Goal: Transaction & Acquisition: Purchase product/service

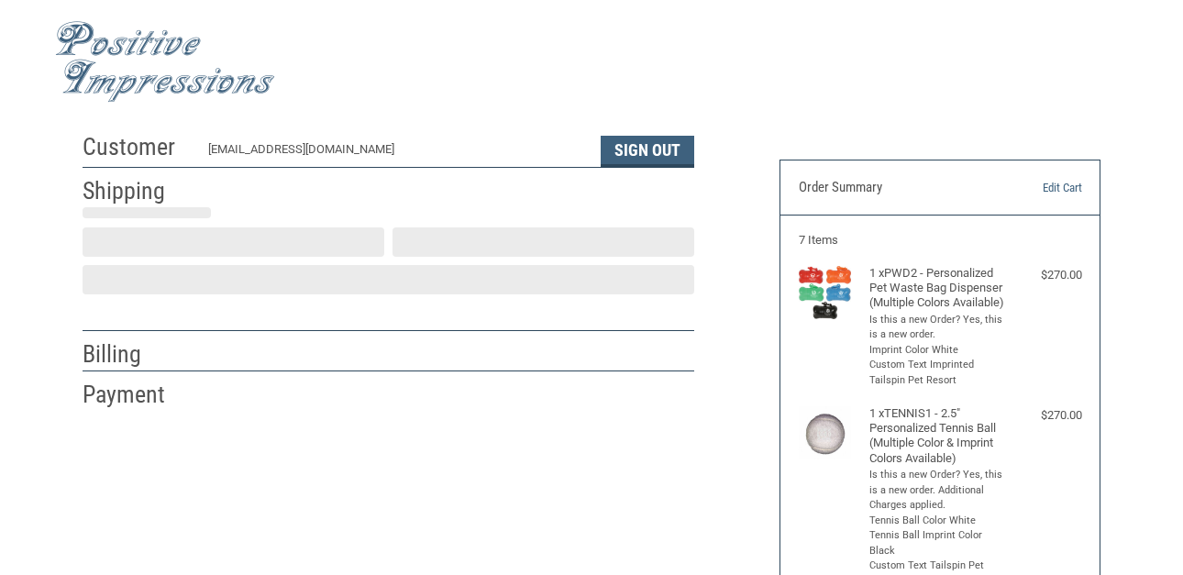
select select "MO"
select select "US"
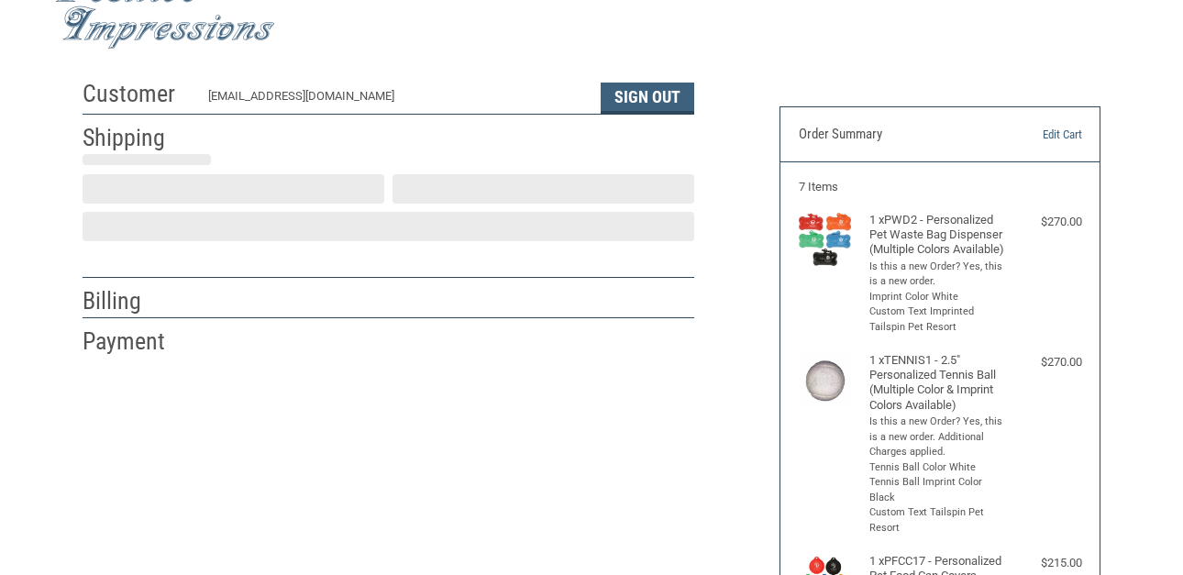
select select "MO"
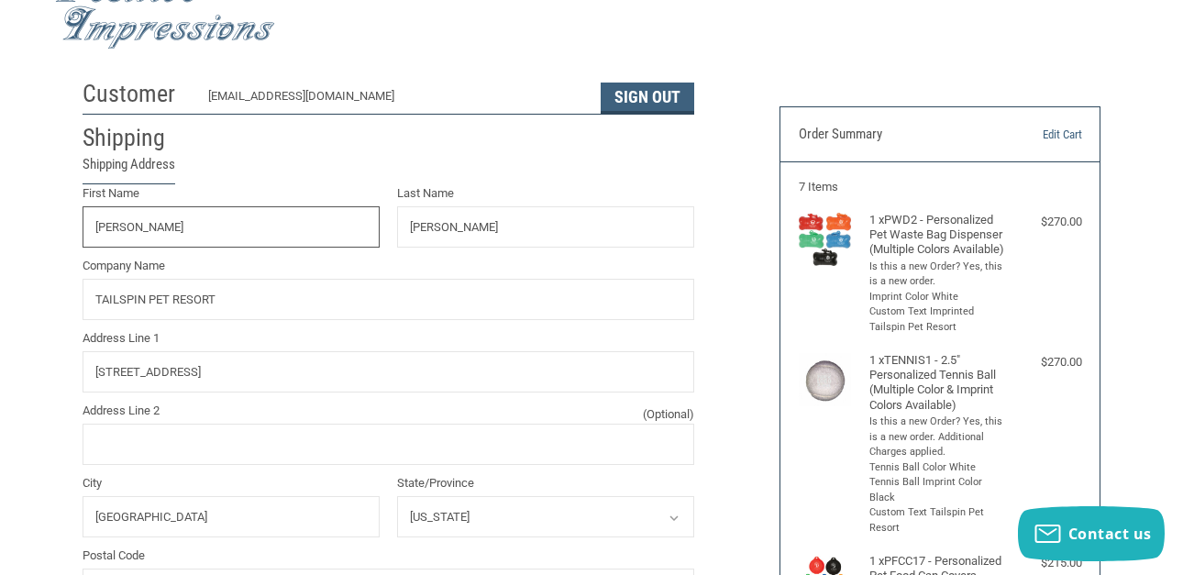
radio input "true"
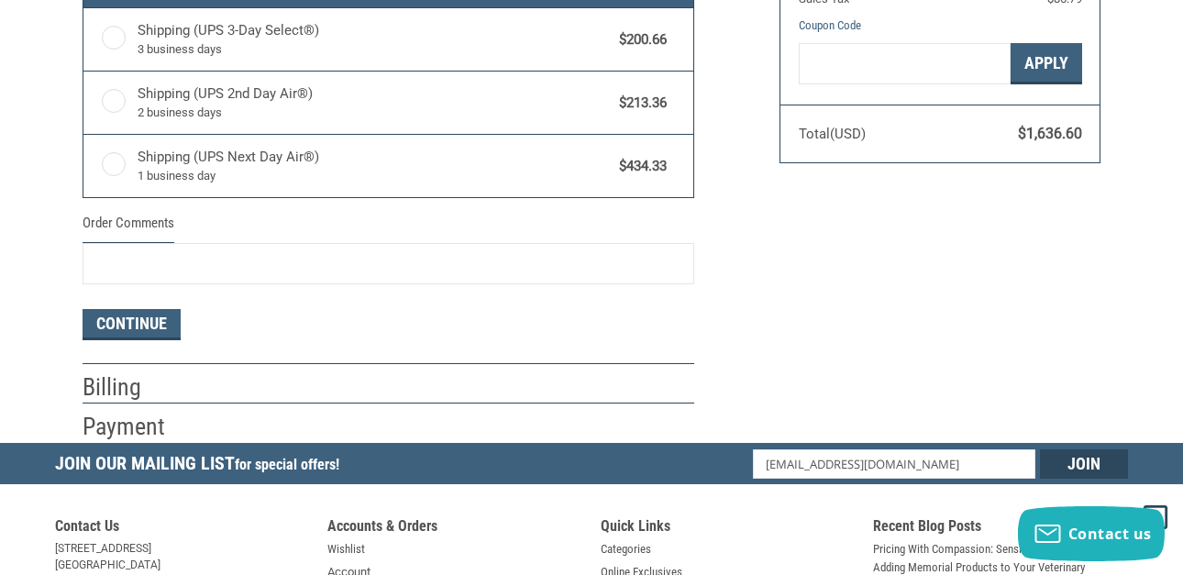
scroll to position [1023, 0]
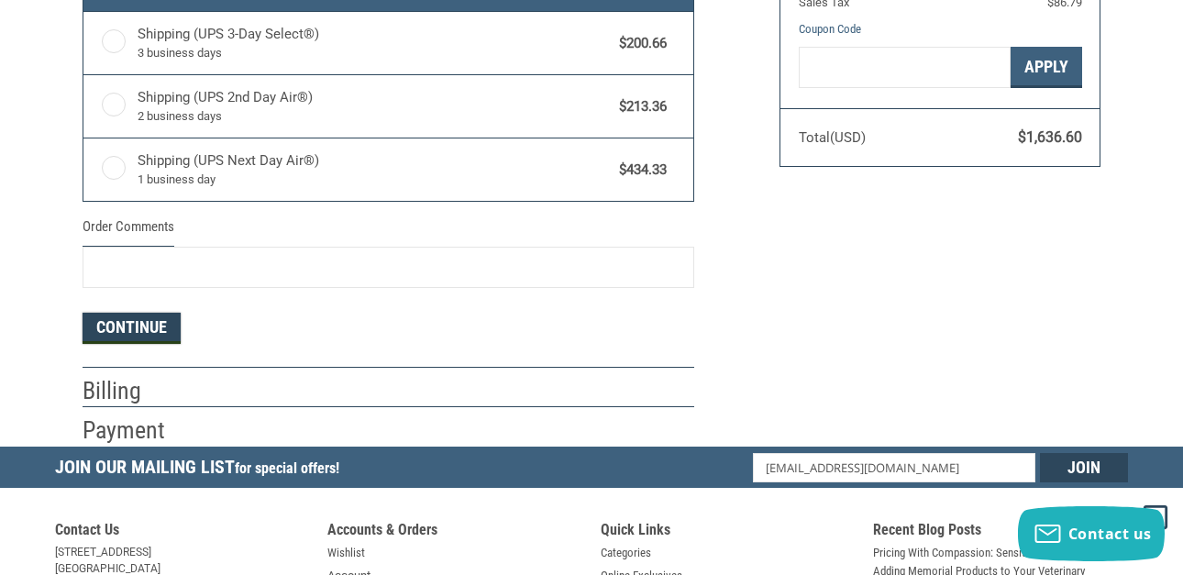
click at [144, 330] on button "Continue" at bounding box center [132, 328] width 98 height 31
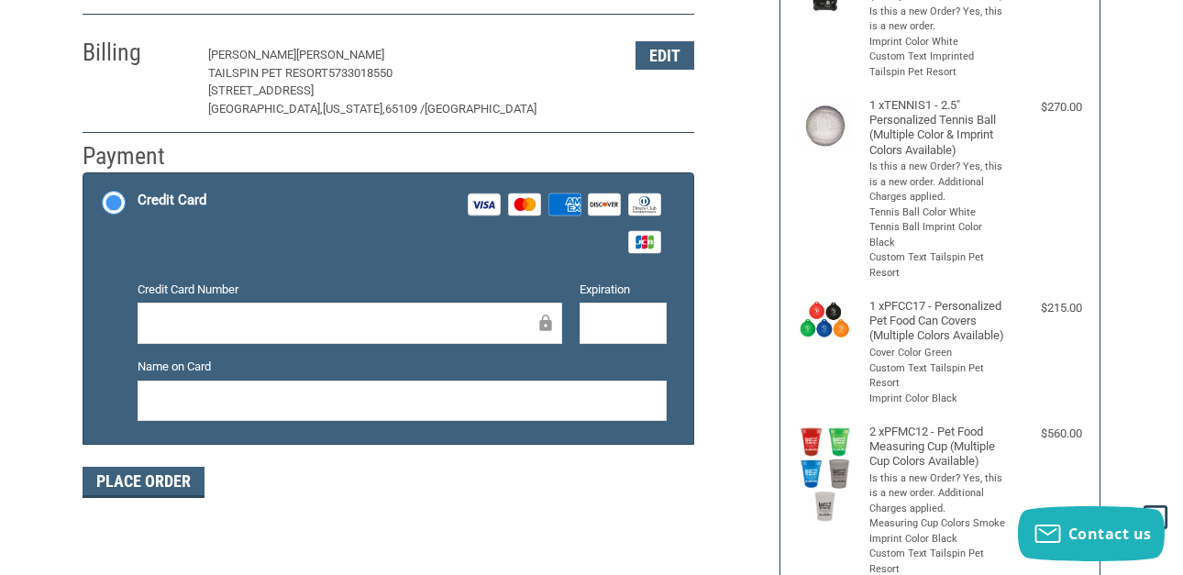
scroll to position [319, 0]
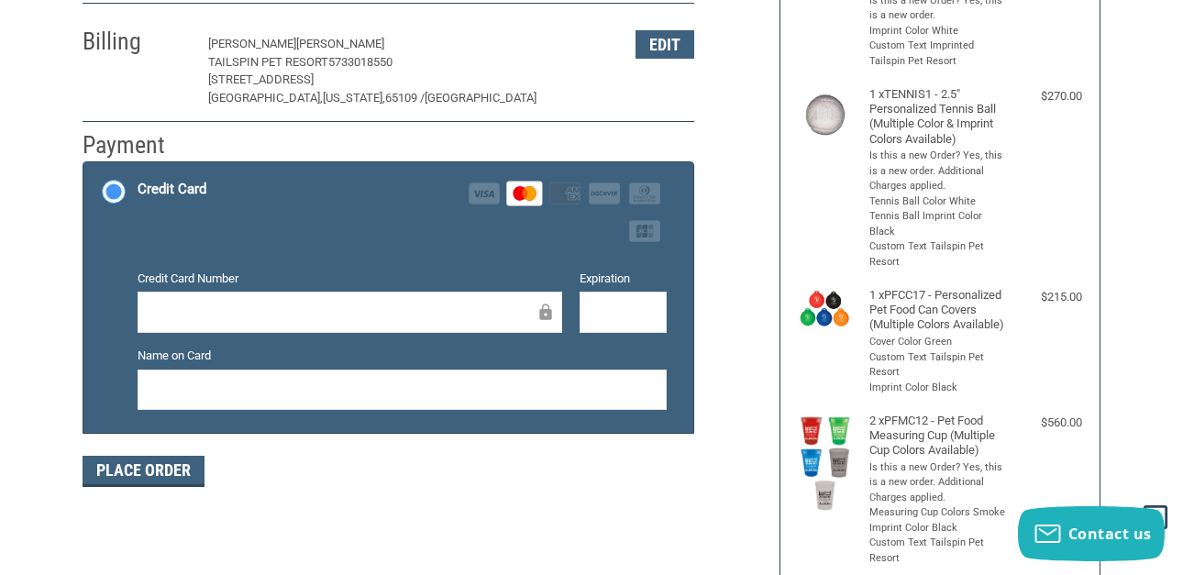
click at [502, 402] on div at bounding box center [402, 390] width 529 height 41
click at [177, 484] on button "Place Order" at bounding box center [144, 471] width 122 height 31
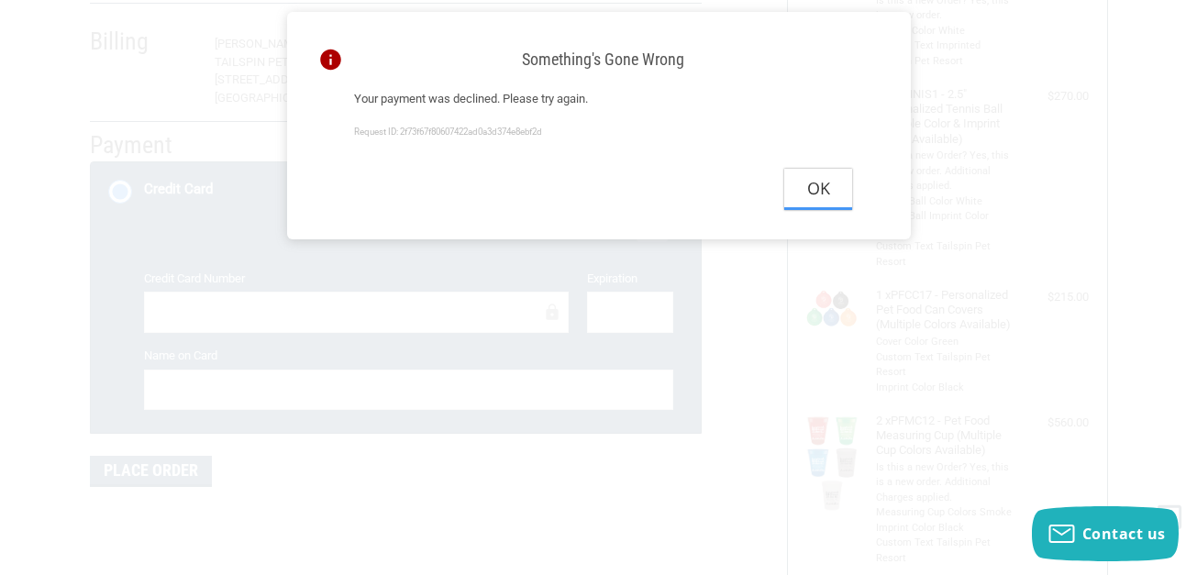
click at [843, 190] on button "Ok" at bounding box center [818, 189] width 68 height 41
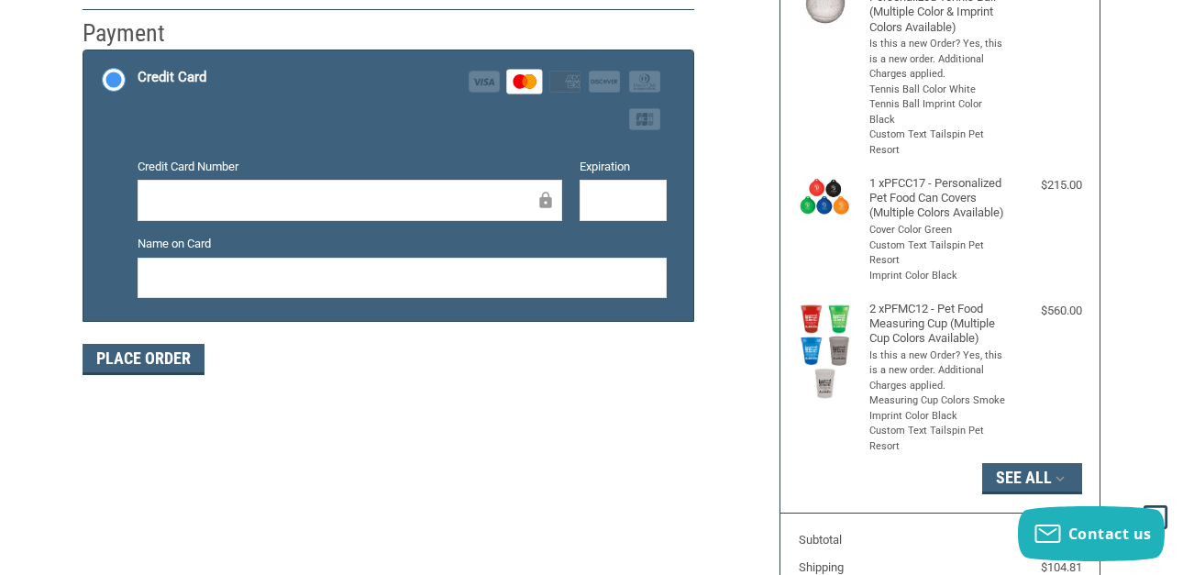
scroll to position [442, 0]
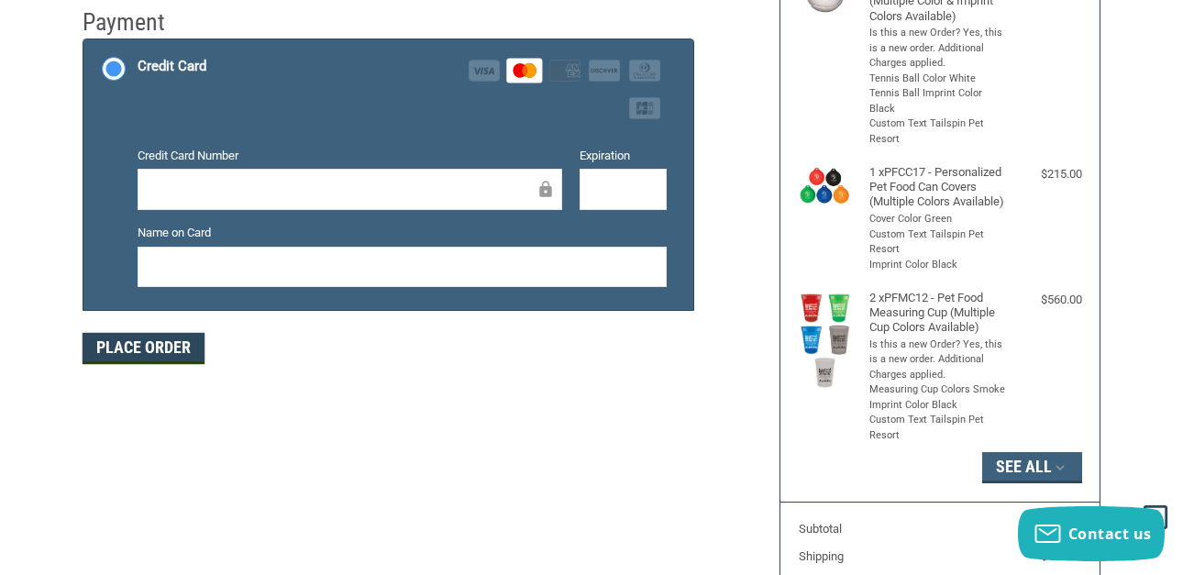
click at [167, 351] on button "Place Order" at bounding box center [144, 348] width 122 height 31
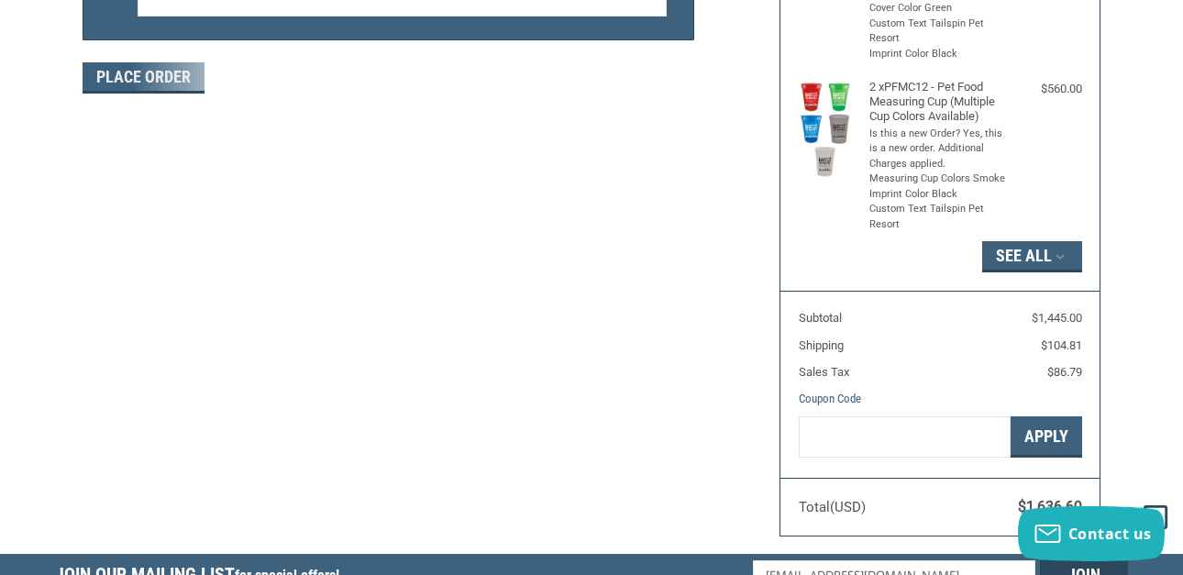
scroll to position [729, 0]
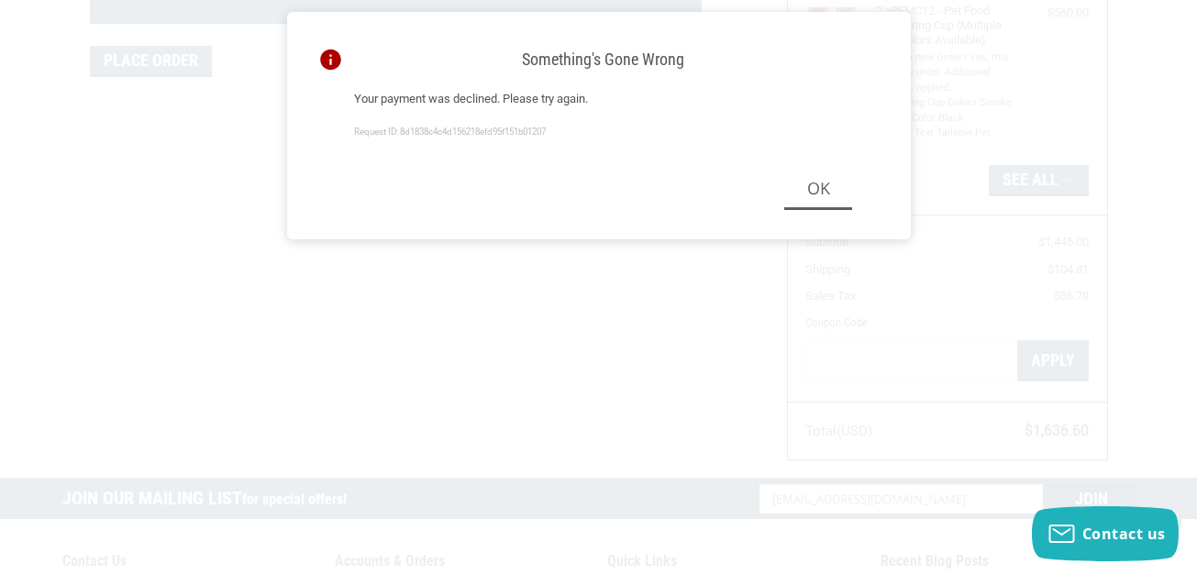
drag, startPoint x: 1186, startPoint y: 183, endPoint x: 1189, endPoint y: 280, distance: 96.3
click at [1182, 280] on html ".st0{fill:#4D4D4D;} Created with Sketch. Created with Sketch. .st0{display:none…" at bounding box center [598, 93] width 1197 height 1645
click at [813, 203] on button "Ok" at bounding box center [818, 189] width 68 height 41
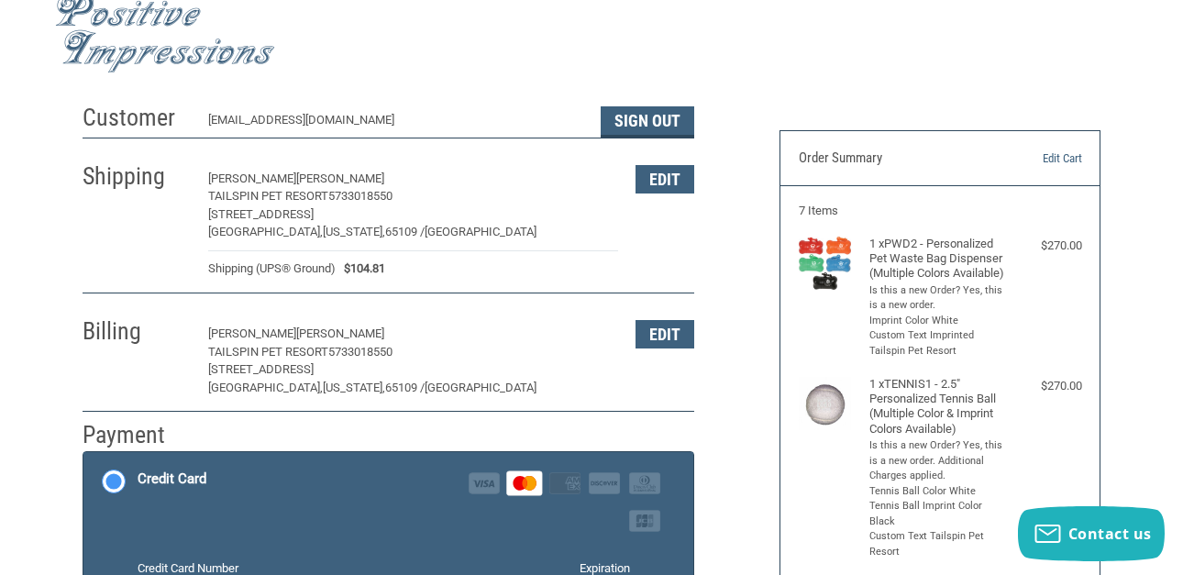
scroll to position [0, 0]
